Goal: Entertainment & Leisure: Consume media (video, audio)

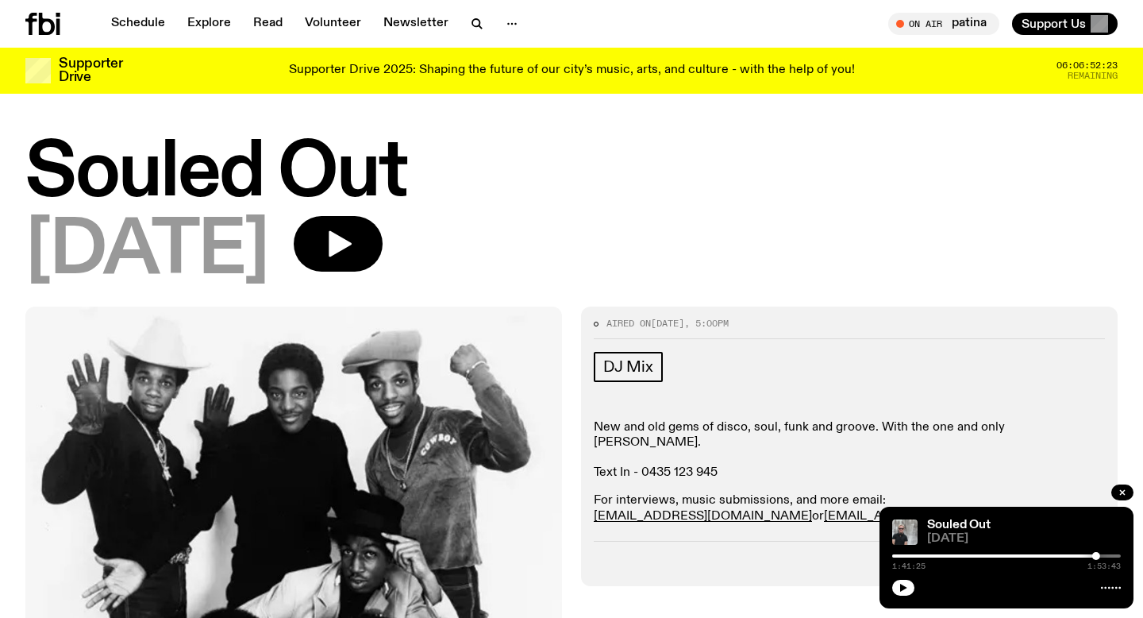
scroll to position [563, 0]
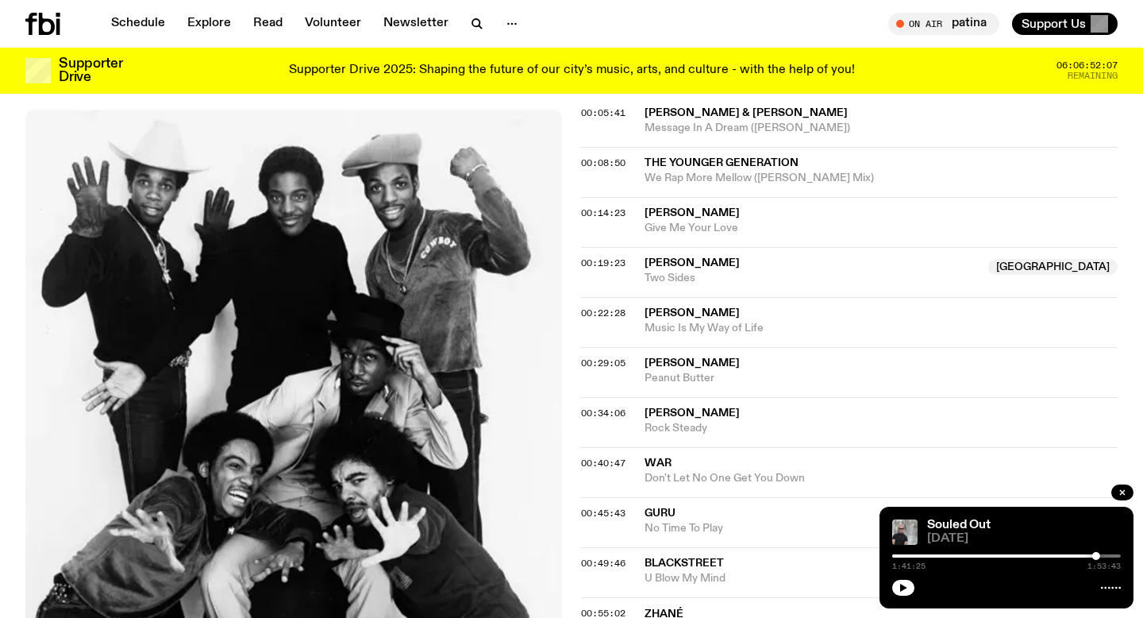
click at [47, 25] on icon at bounding box center [42, 24] width 35 height 22
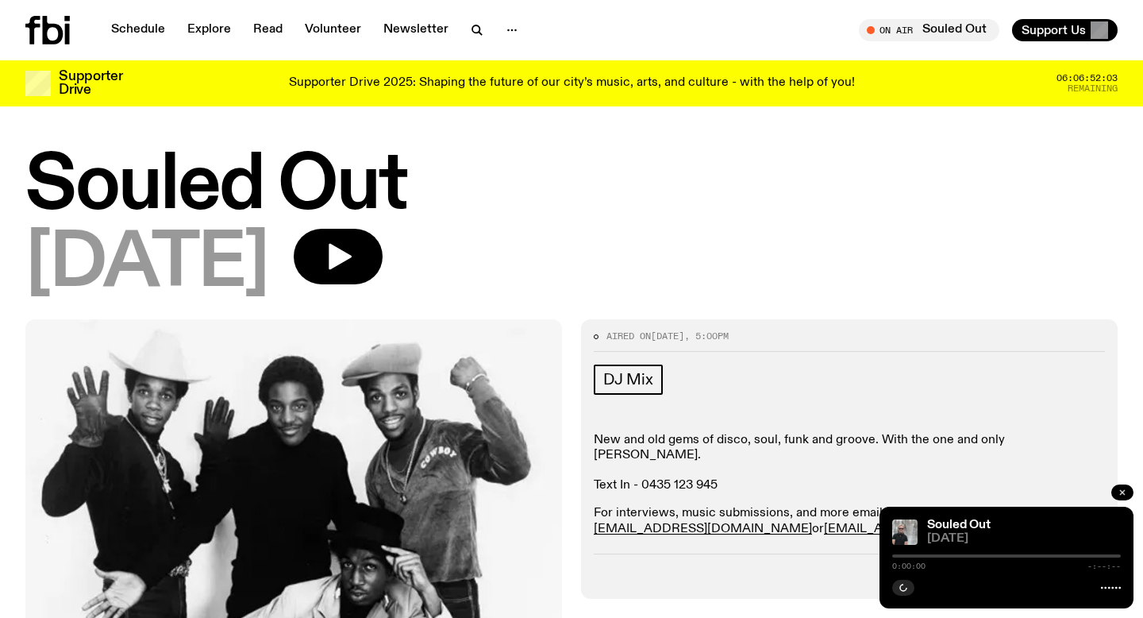
click at [1123, 490] on icon "button" at bounding box center [1123, 493] width 10 height 10
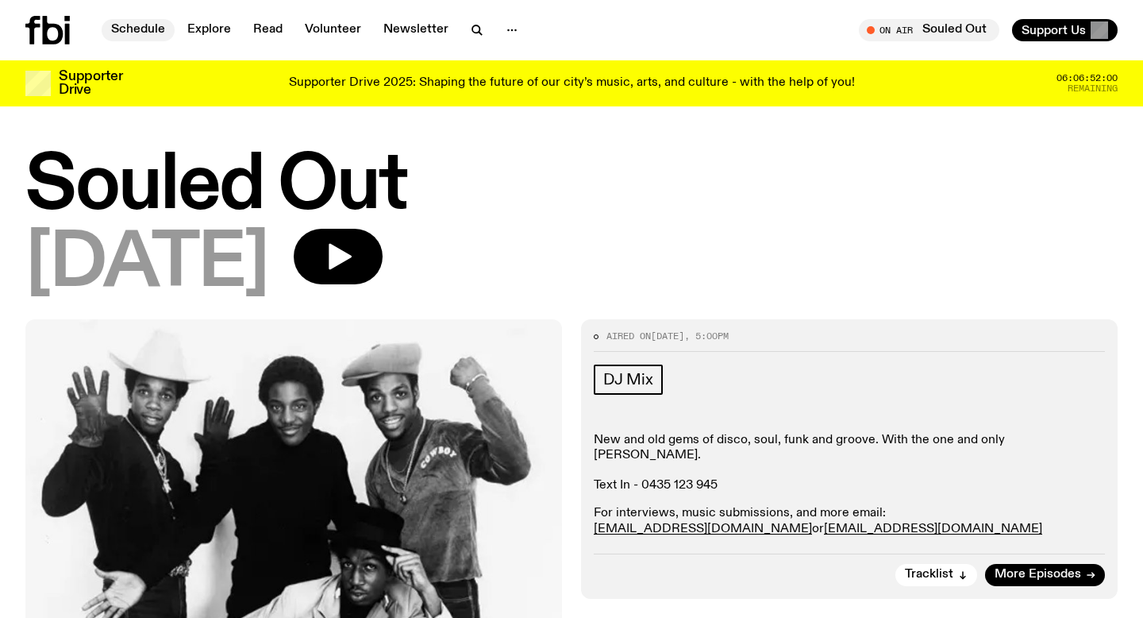
click at [137, 28] on link "Schedule" at bounding box center [138, 30] width 73 height 22
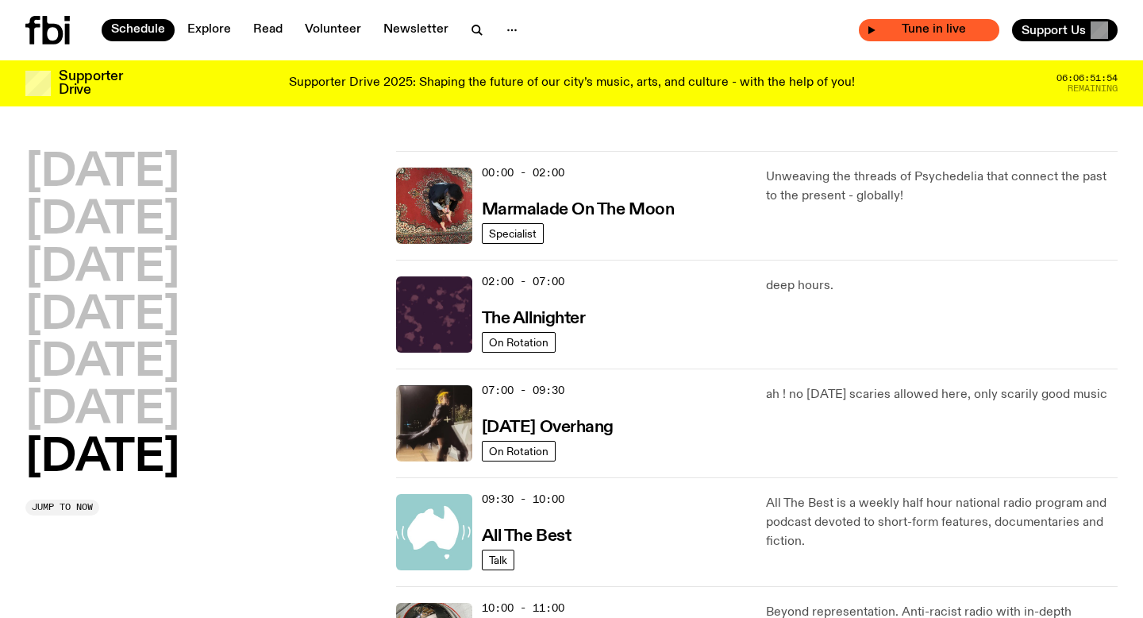
click at [935, 26] on span "Tune in live" at bounding box center [934, 30] width 115 height 12
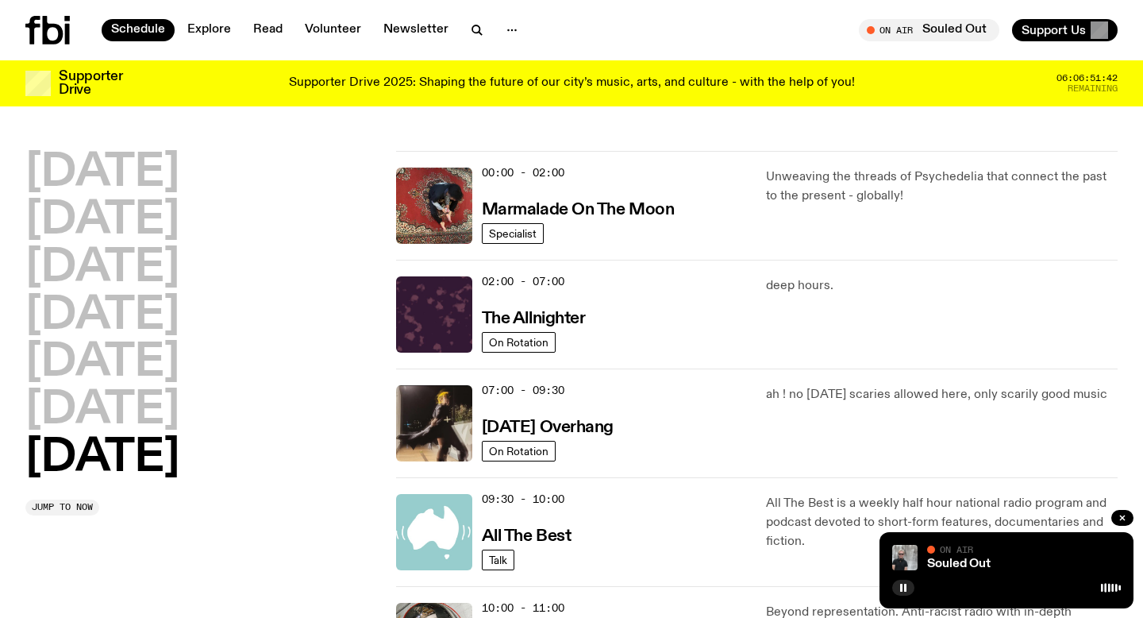
click at [275, 511] on div "Monday Tuesday Wednesday Thursday Friday Saturday Sunday Jump to now" at bounding box center [201, 333] width 352 height 365
click at [52, 26] on icon at bounding box center [53, 30] width 21 height 29
